Goal: Task Accomplishment & Management: Complete application form

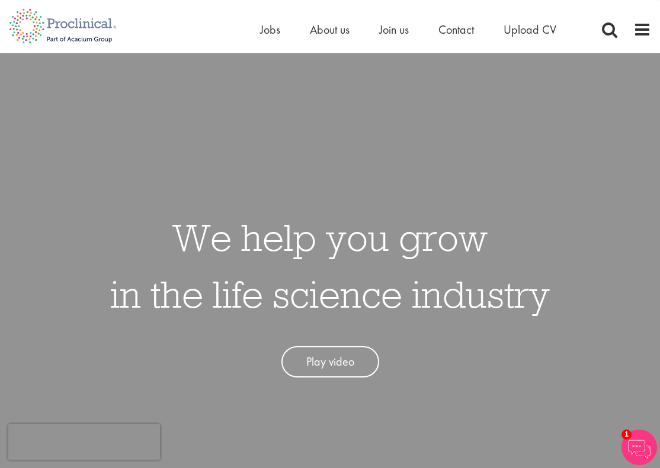
click at [422, 199] on div "We help you grow in the life science industry Play video" at bounding box center [329, 287] width 439 height 181
click at [392, 31] on span "Join us" at bounding box center [394, 29] width 30 height 15
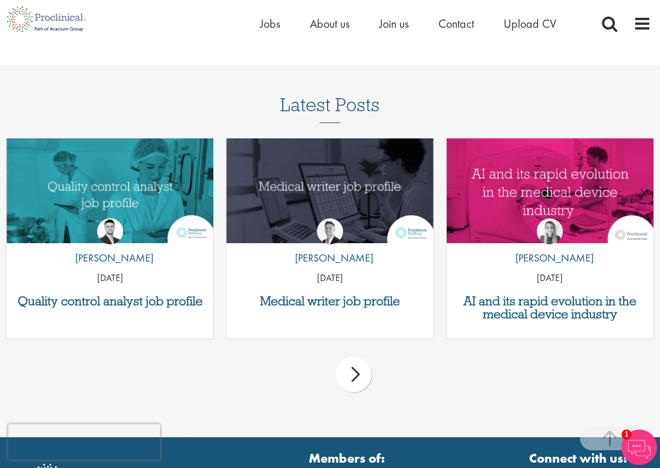
scroll to position [1581, 0]
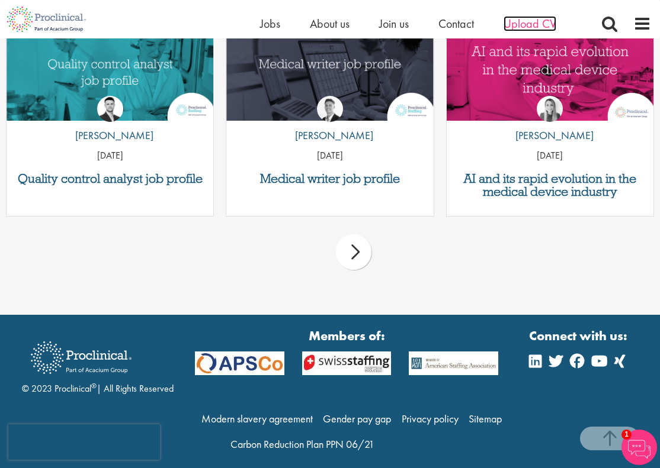
click at [522, 28] on span "Upload CV" at bounding box center [529, 23] width 53 height 15
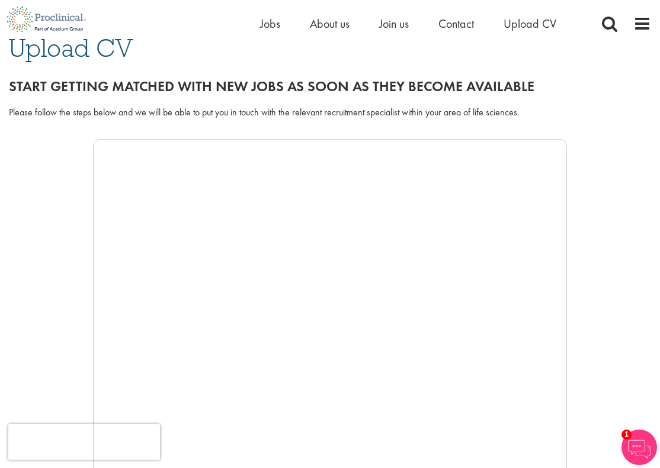
scroll to position [125, 0]
